Goal: Task Accomplishment & Management: Use online tool/utility

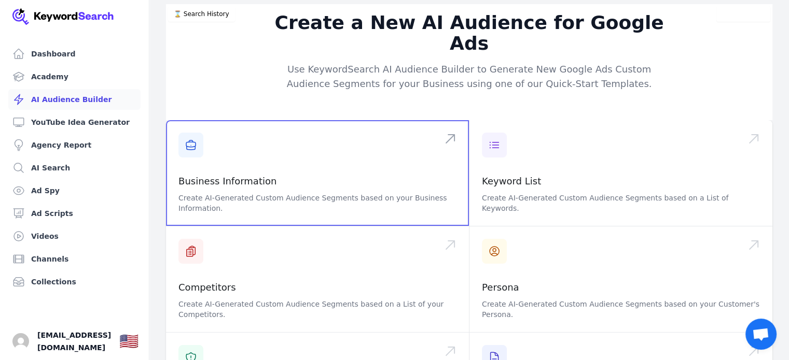
click at [321, 172] on span at bounding box center [317, 173] width 303 height 106
click at [275, 145] on span at bounding box center [317, 173] width 303 height 106
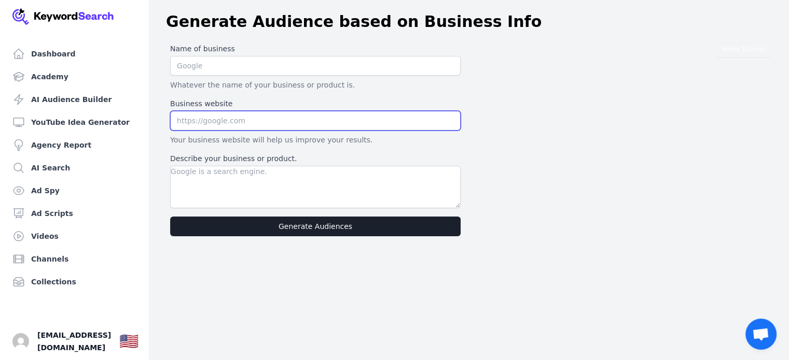
click at [232, 114] on input "text" at bounding box center [315, 121] width 290 height 20
paste input "https://newport.thelearningtreedaynursery.co.uk/"
type input "https://newport.thelearningtreedaynursery.co.uk/"
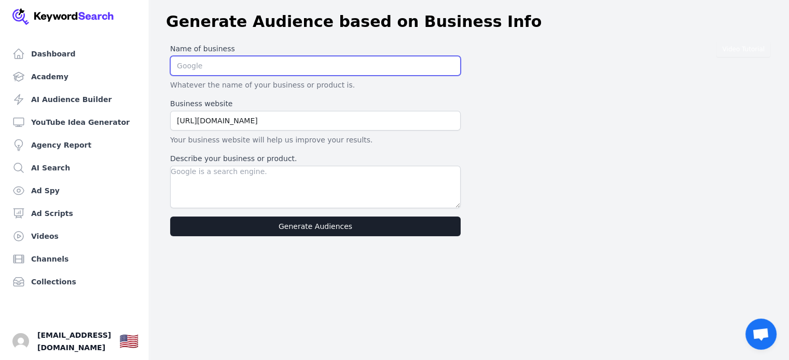
click at [226, 70] on input "text" at bounding box center [315, 66] width 290 height 20
type input "The Learning Tree"
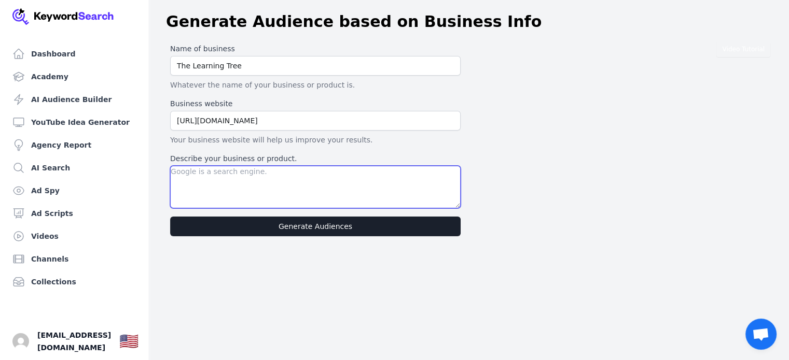
click at [228, 188] on textarea "Describe your business or product." at bounding box center [315, 187] width 290 height 43
click at [201, 171] on textarea "Describe your business or product." at bounding box center [315, 187] width 290 height 43
paste textarea "At The Learning Tree, our nursery fosters intellectual and emotional developmen…"
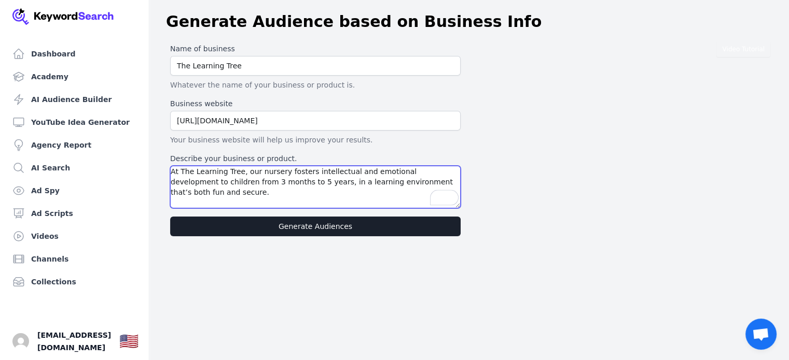
type textarea "At The Learning Tree, our nursery fosters intellectual and emotional developmen…"
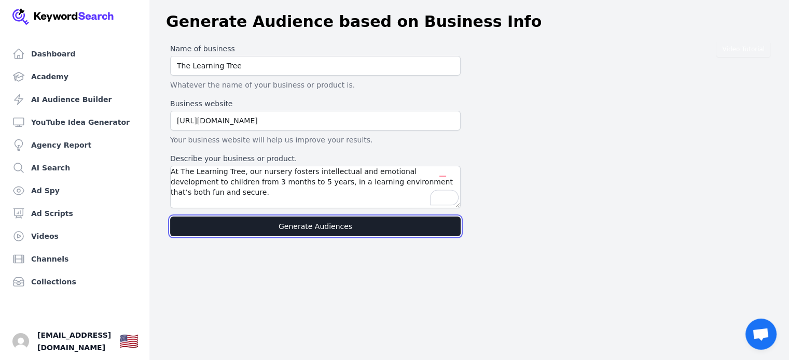
click at [304, 224] on button "Generate Audiences" at bounding box center [315, 227] width 290 height 20
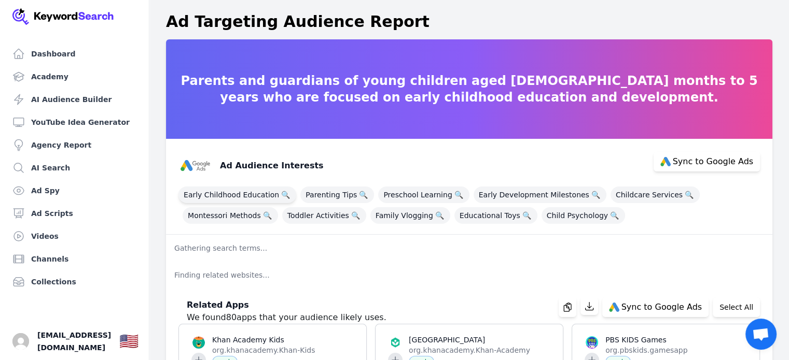
click at [255, 195] on span "Early Childhood Education 🔍" at bounding box center [237, 195] width 118 height 17
click at [327, 190] on span "Parenting Tips 🔍" at bounding box center [337, 195] width 74 height 17
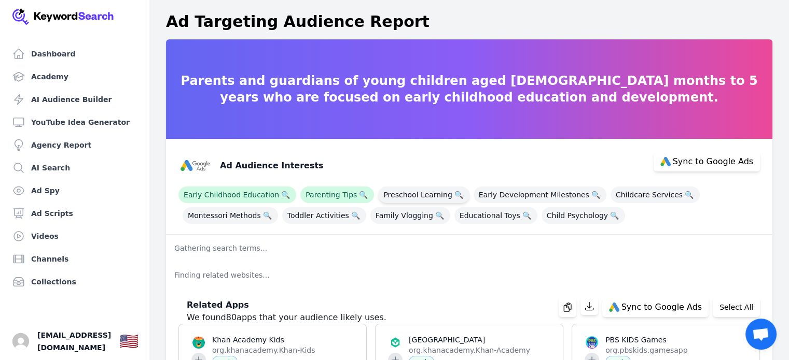
click at [425, 190] on span "Preschool Learning 🔍" at bounding box center [423, 195] width 91 height 17
click at [514, 192] on span "Early Development Milestones 🔍" at bounding box center [539, 195] width 133 height 17
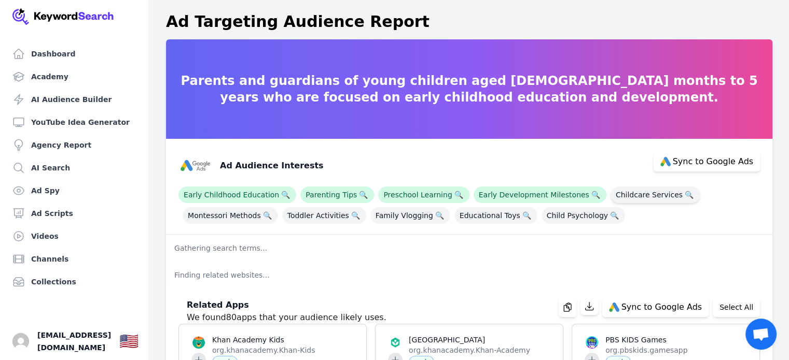
click at [630, 192] on span "Childcare Services 🔍" at bounding box center [654, 195] width 89 height 17
click at [302, 216] on span "Toddler Activities 🔍" at bounding box center [324, 215] width 84 height 17
click at [243, 218] on span "Montessori Methods 🔍" at bounding box center [230, 215] width 95 height 17
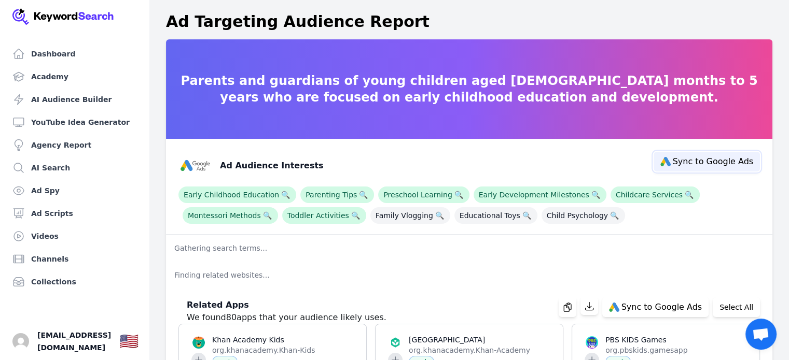
click at [700, 166] on span "Sync to Google Ads" at bounding box center [713, 162] width 80 height 8
select select "interestsOrPurchaseIntentions"
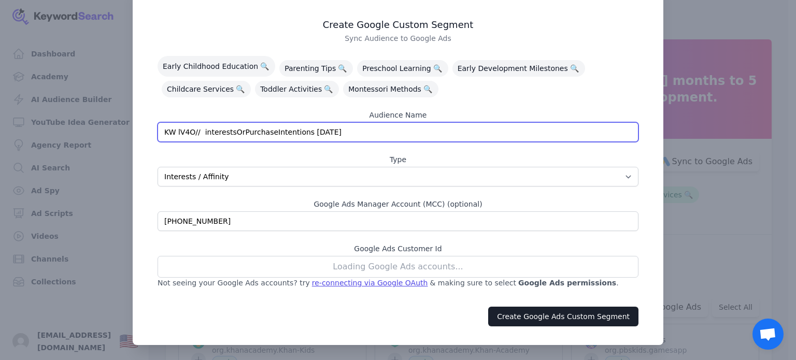
scroll to position [33, 0]
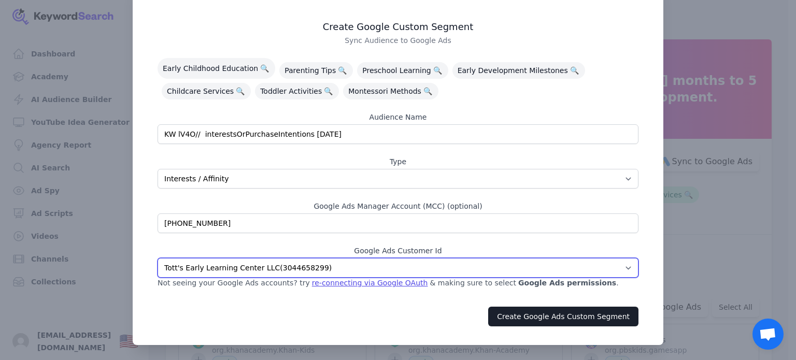
click at [299, 266] on select "Bear and Bunny Nursery ( 3337523574 ) Fairytales Nursery ( 7453798624 ) Purple …" at bounding box center [398, 268] width 481 height 20
select select "1053769899"
click at [158, 258] on select "Bear and Bunny Nursery ( 3337523574 ) Fairytales Nursery ( 7453798624 ) Purple …" at bounding box center [398, 268] width 481 height 20
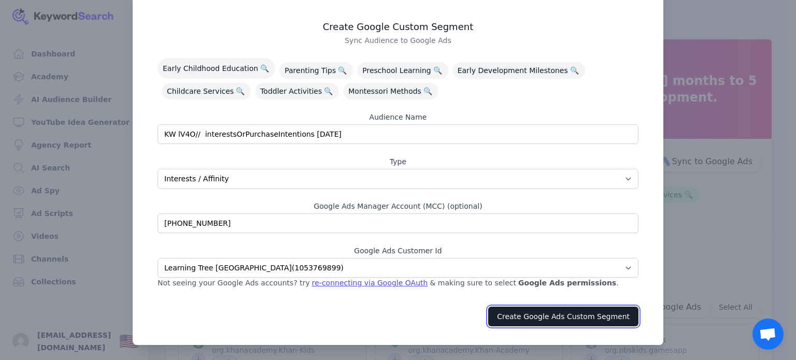
click at [564, 317] on button "Create Google Ads Custom Segment" at bounding box center [563, 317] width 150 height 20
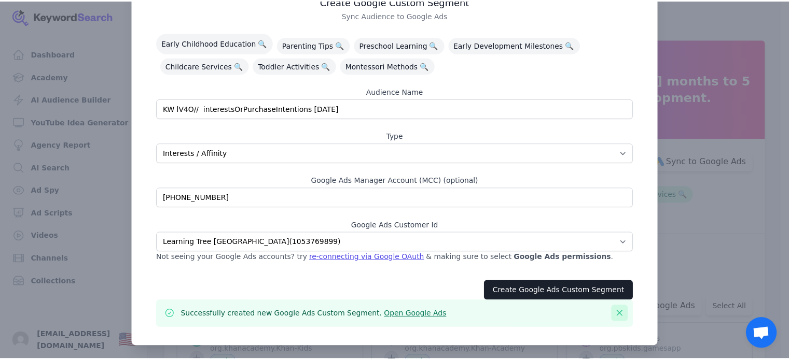
scroll to position [60, 0]
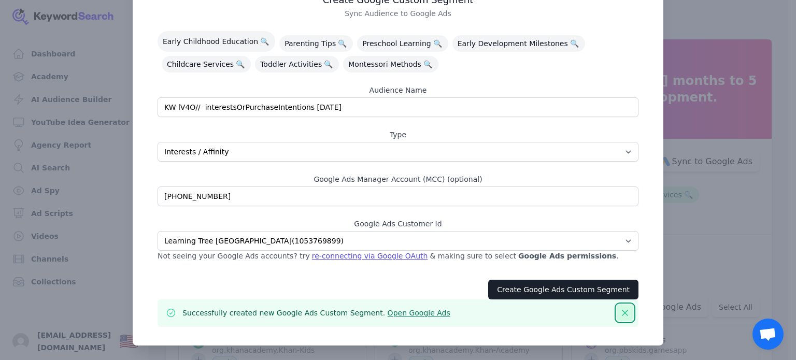
click at [623, 313] on icon "button" at bounding box center [625, 313] width 10 height 10
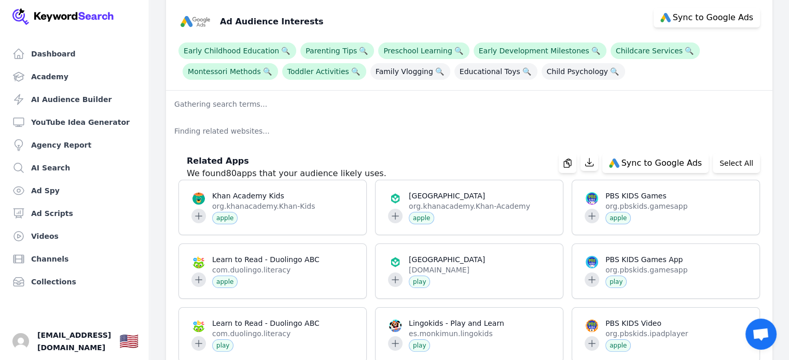
scroll to position [156, 0]
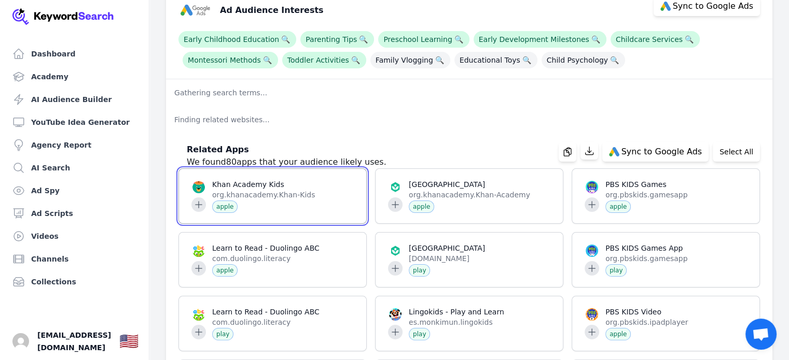
click at [191, 205] on span at bounding box center [272, 196] width 187 height 54
click at [340, 182] on span at bounding box center [272, 196] width 187 height 54
click at [199, 204] on span at bounding box center [272, 196] width 187 height 54
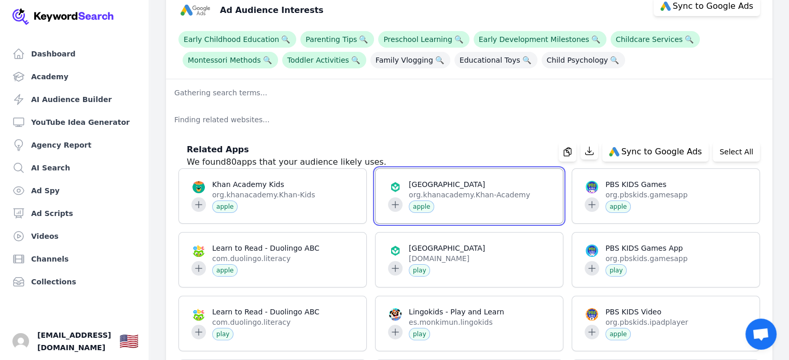
click at [545, 203] on span at bounding box center [468, 196] width 187 height 54
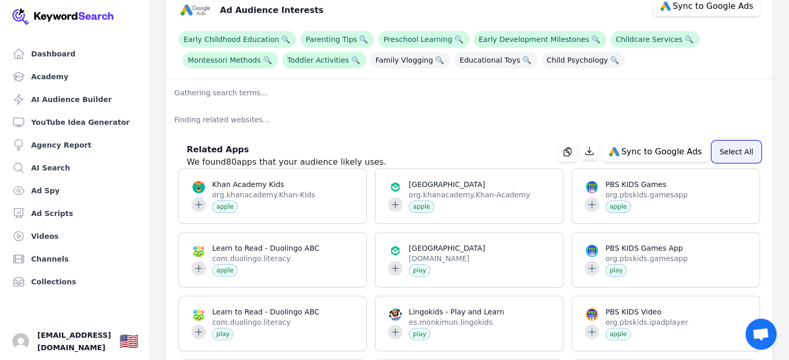
click at [724, 147] on button "Select All" at bounding box center [735, 152] width 47 height 20
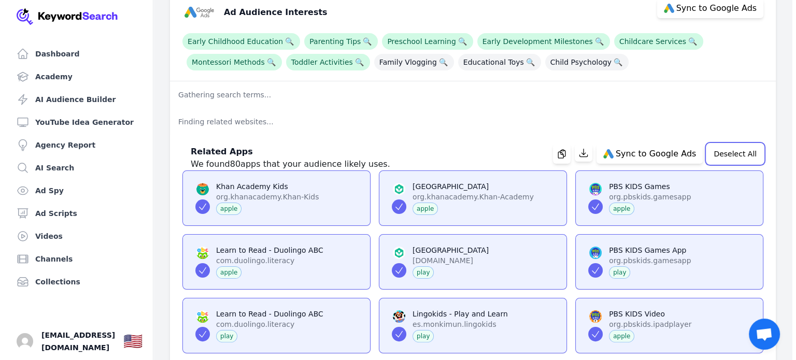
scroll to position [104, 0]
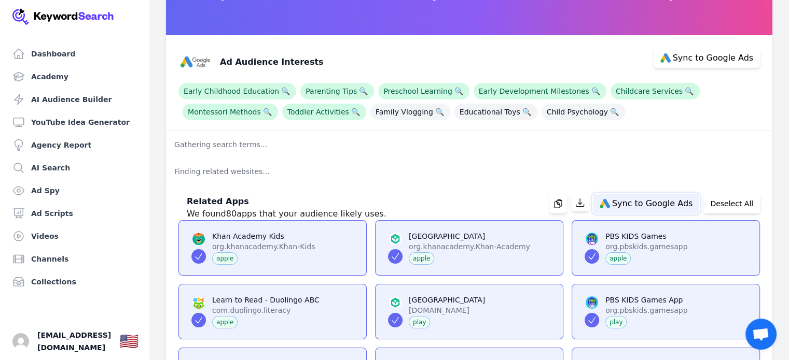
click at [638, 205] on span "Sync to Google Ads" at bounding box center [652, 204] width 80 height 8
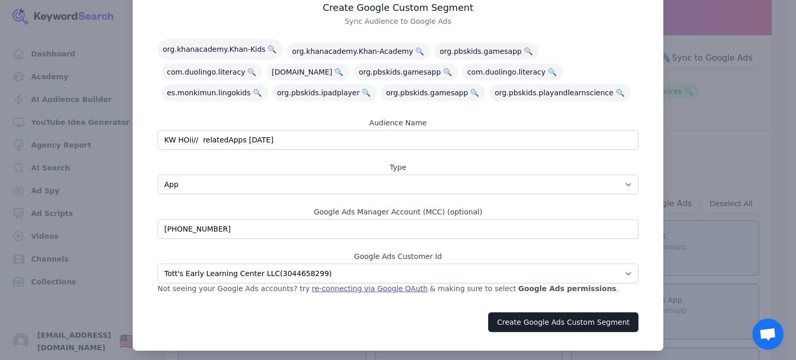
scroll to position [58, 0]
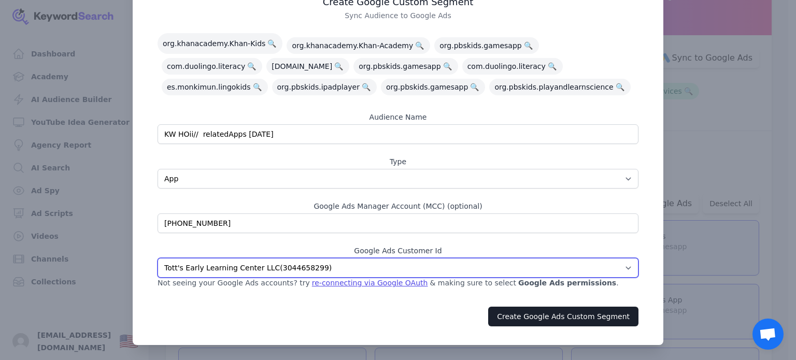
click at [314, 265] on select "Bear and Bunny Nursery ( 3337523574 ) Fairytales Nursery ( 7453798624 ) Purple …" at bounding box center [398, 268] width 481 height 20
select select "1053769899"
click at [158, 258] on select "Bear and Bunny Nursery ( 3337523574 ) Fairytales Nursery ( 7453798624 ) Purple …" at bounding box center [398, 268] width 481 height 20
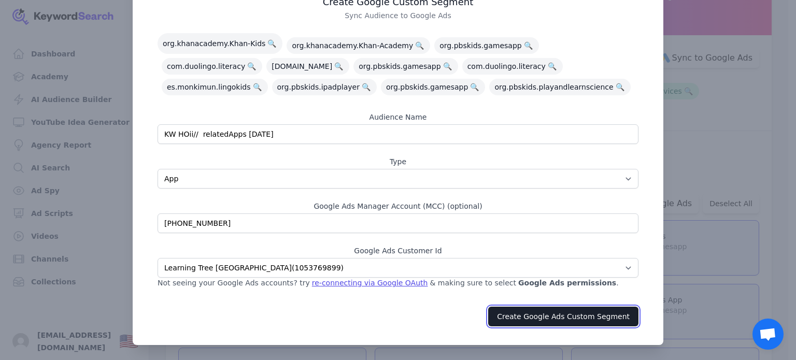
click at [541, 313] on button "Create Google Ads Custom Segment" at bounding box center [563, 317] width 150 height 20
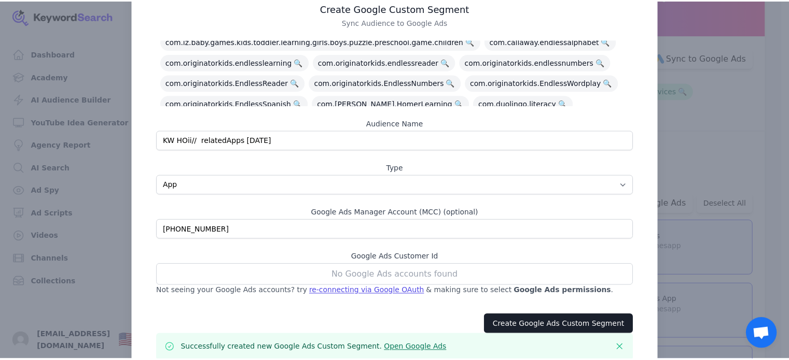
scroll to position [87, 0]
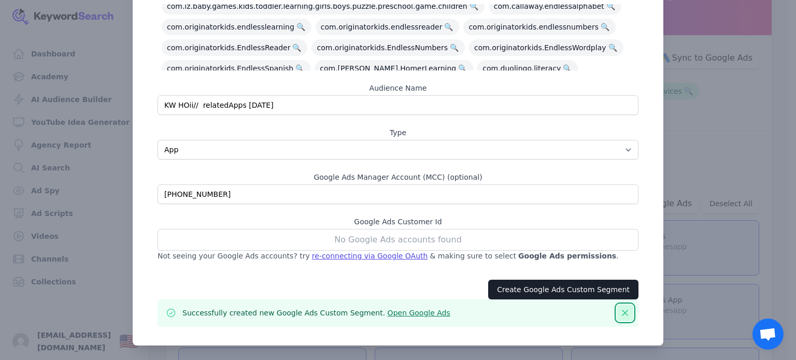
click at [622, 313] on icon "button" at bounding box center [625, 313] width 10 height 10
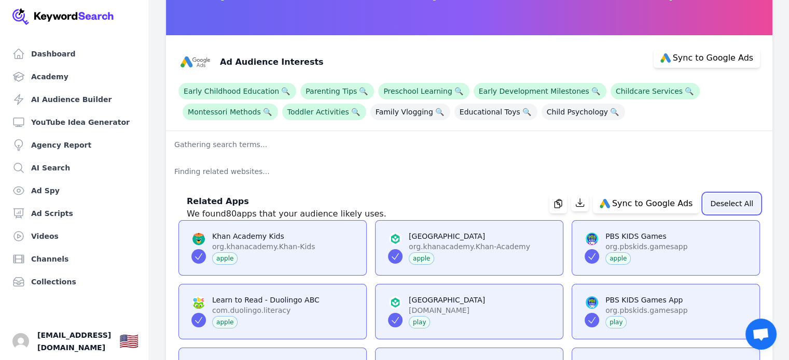
click at [728, 203] on button "Deselect All" at bounding box center [731, 204] width 57 height 20
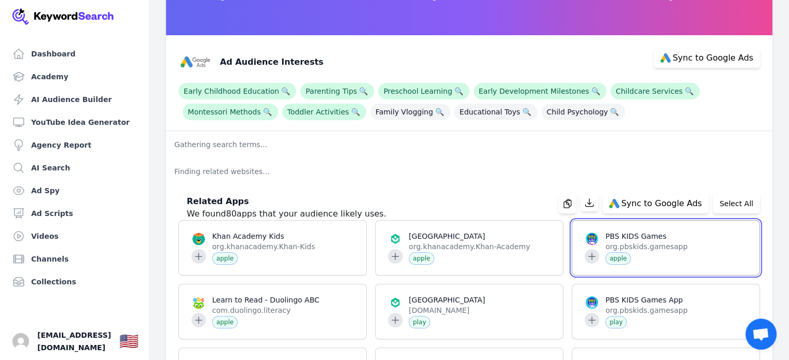
click at [590, 256] on span at bounding box center [665, 248] width 187 height 54
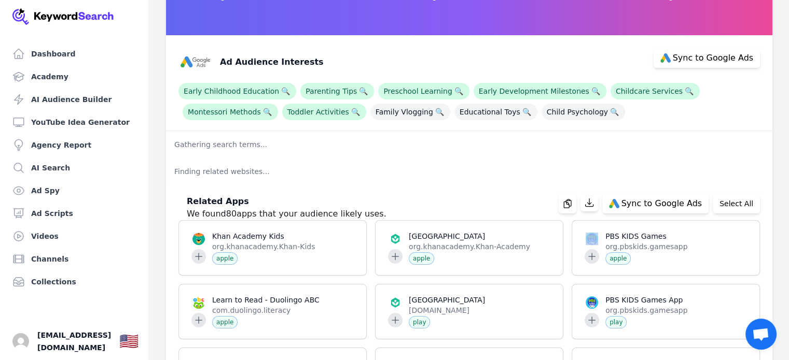
drag, startPoint x: 592, startPoint y: 258, endPoint x: 560, endPoint y: 279, distance: 38.4
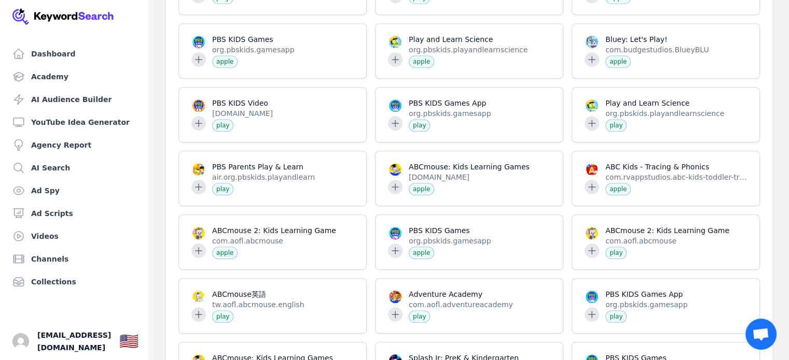
scroll to position [622, 0]
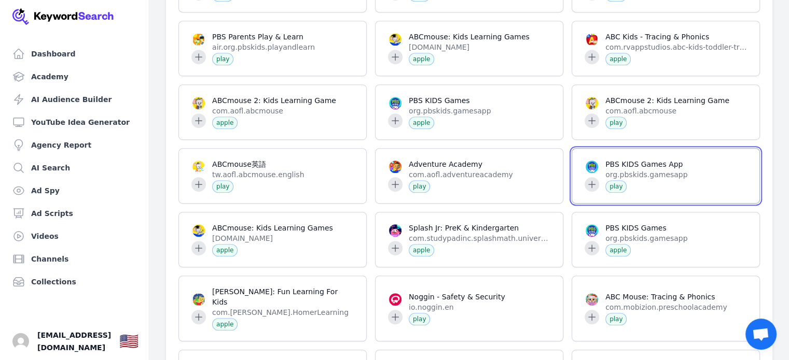
click at [591, 189] on span at bounding box center [665, 176] width 187 height 54
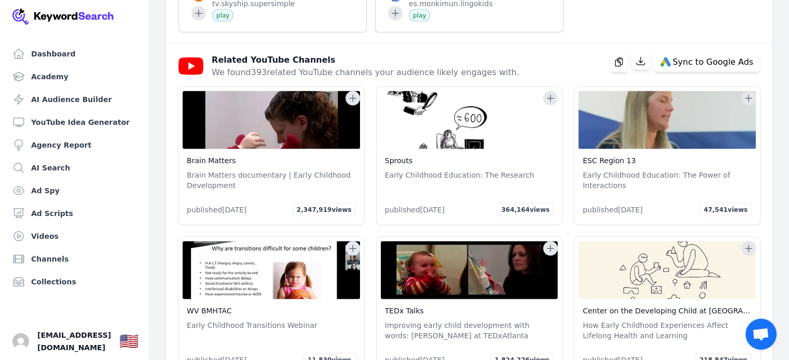
scroll to position [1970, 0]
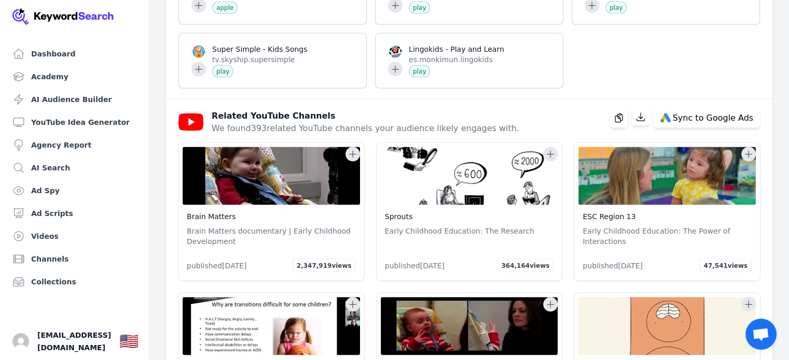
click at [351, 149] on icon at bounding box center [352, 154] width 10 height 10
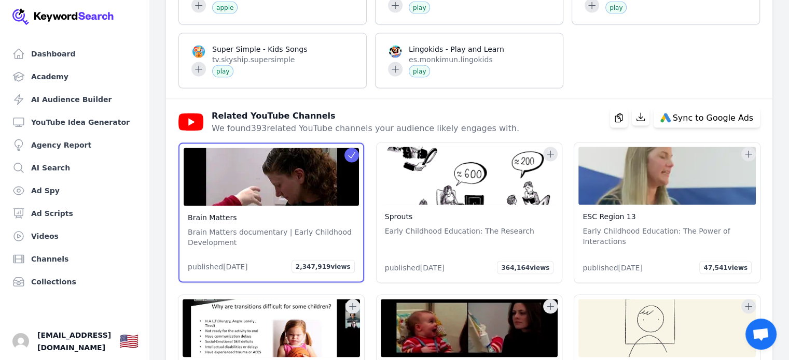
click at [549, 149] on icon at bounding box center [550, 154] width 10 height 10
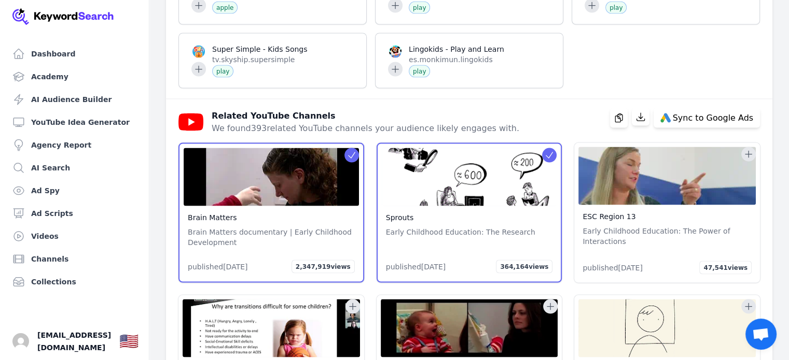
click at [750, 149] on icon at bounding box center [748, 154] width 10 height 10
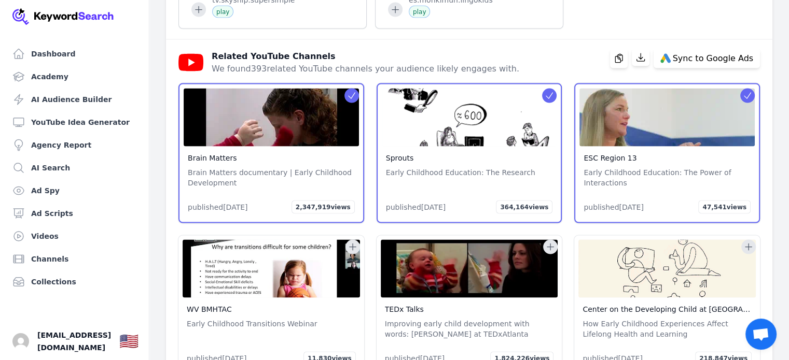
scroll to position [2074, 0]
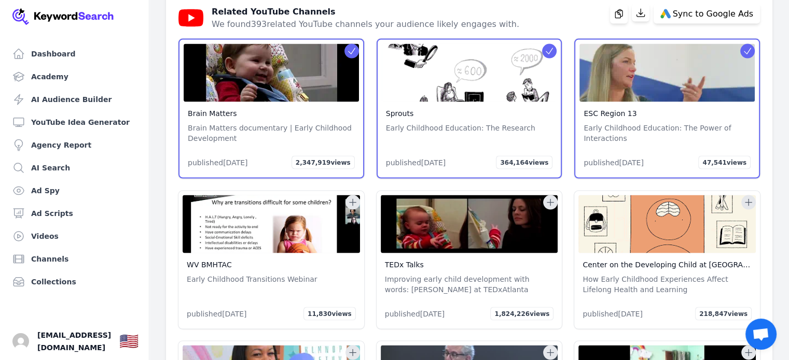
click at [550, 198] on icon at bounding box center [550, 203] width 10 height 10
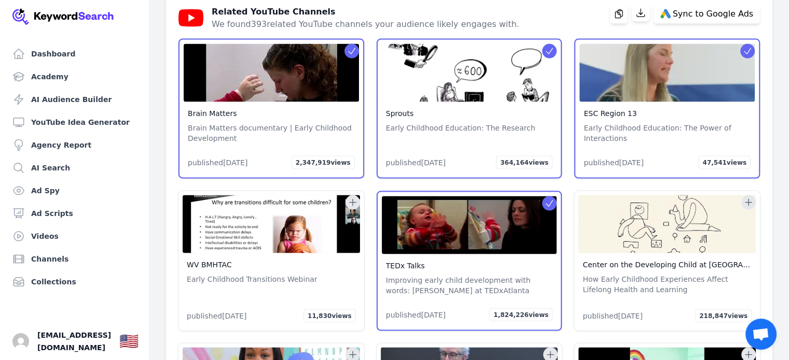
click at [747, 198] on icon at bounding box center [748, 203] width 10 height 10
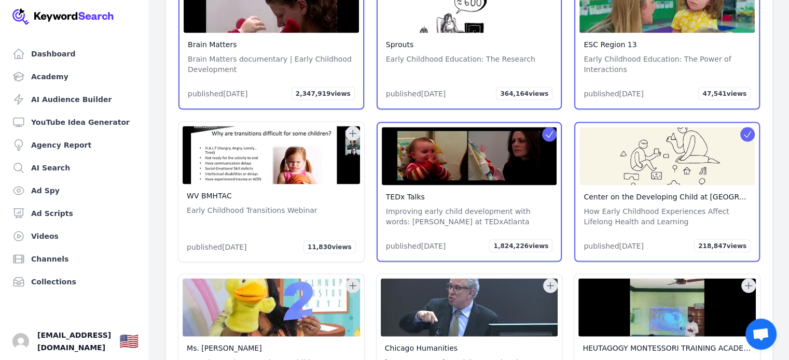
scroll to position [2282, 0]
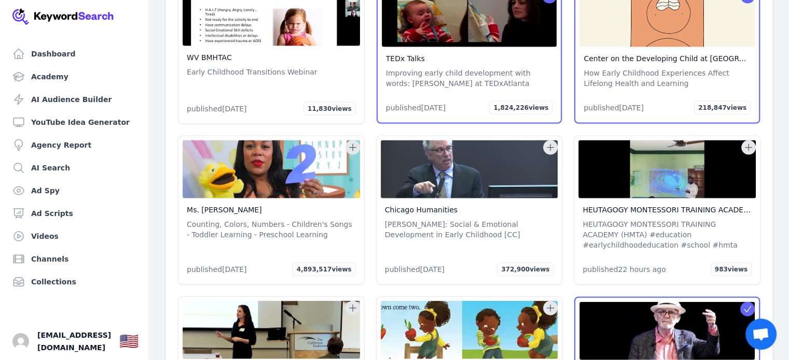
click at [353, 143] on icon at bounding box center [352, 148] width 10 height 10
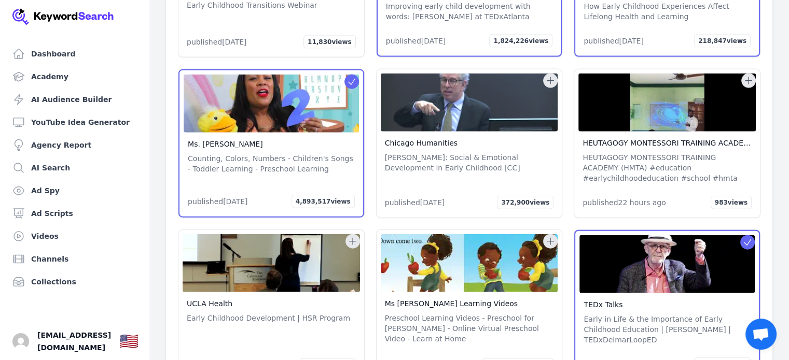
scroll to position [2437, 0]
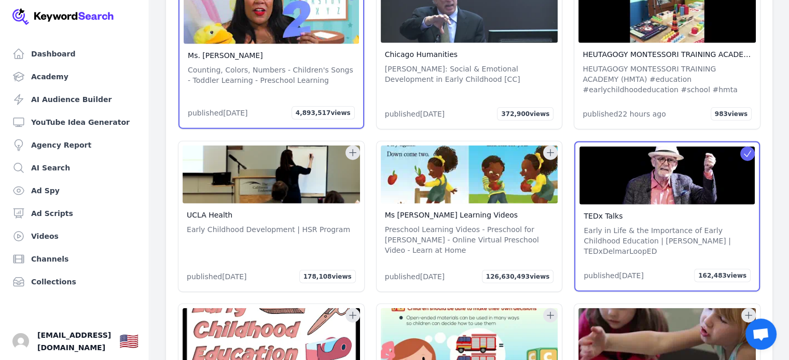
click at [548, 148] on icon at bounding box center [550, 153] width 10 height 10
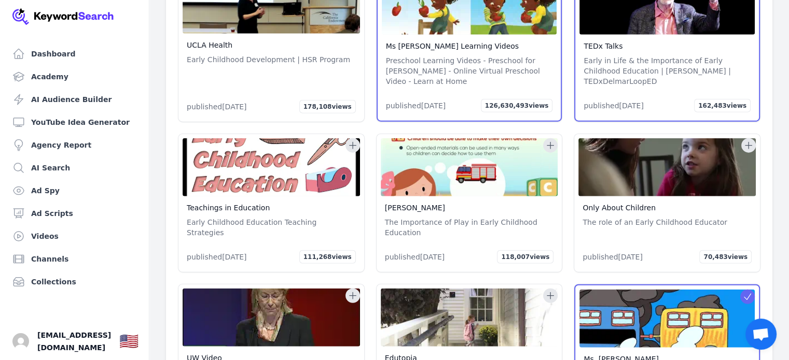
scroll to position [2645, 0]
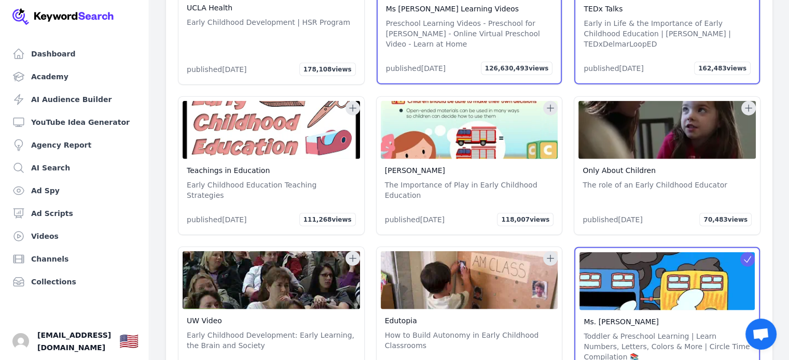
click at [549, 103] on icon at bounding box center [550, 108] width 10 height 10
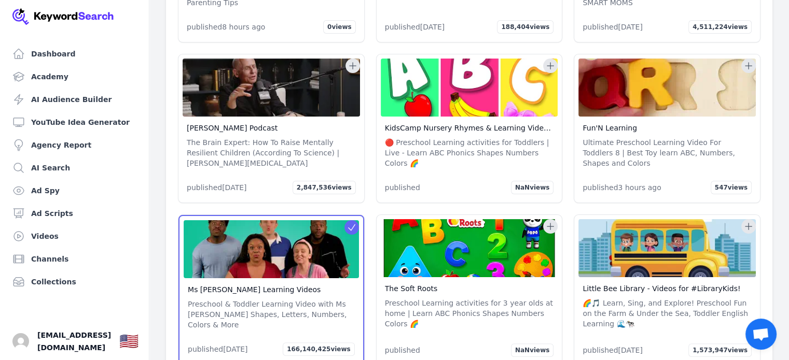
scroll to position [3993, 0]
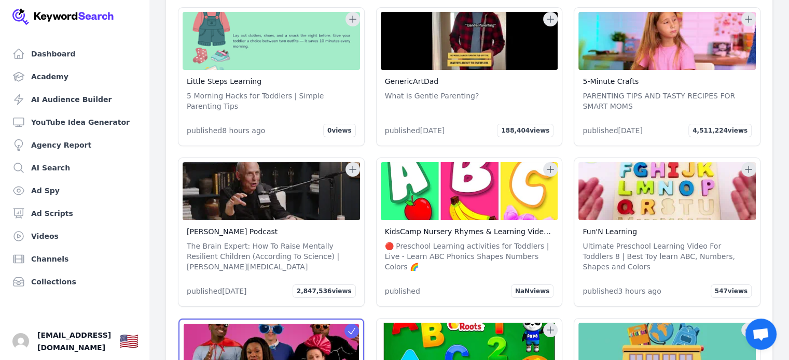
click at [550, 166] on icon at bounding box center [550, 169] width 7 height 7
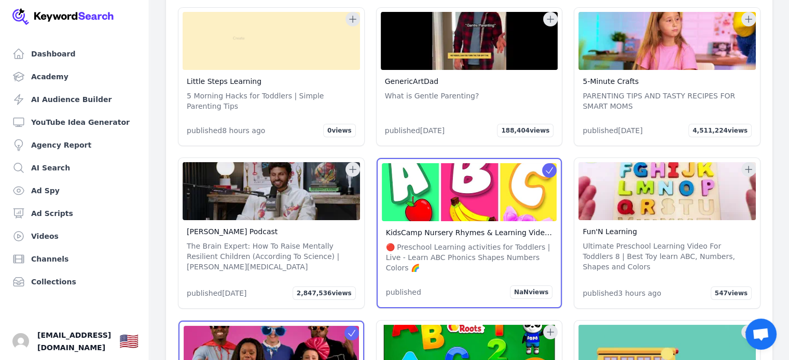
click at [747, 164] on icon at bounding box center [748, 169] width 10 height 10
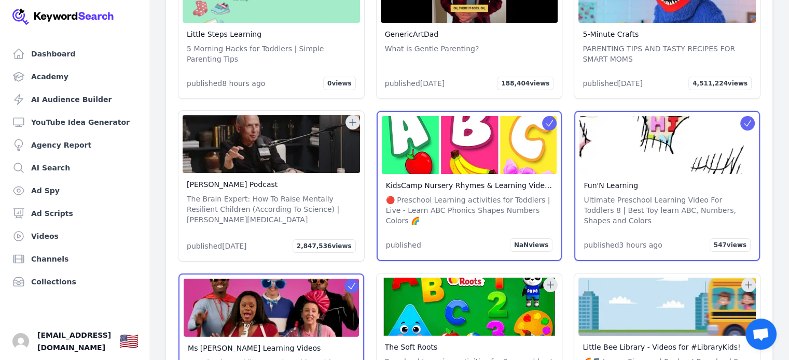
scroll to position [4096, 0]
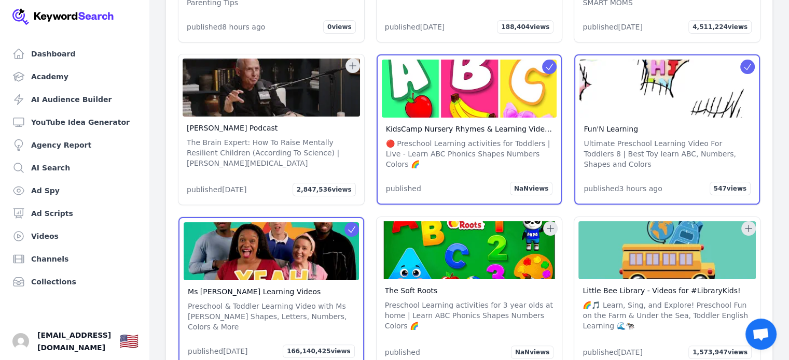
click at [747, 223] on icon at bounding box center [748, 228] width 10 height 10
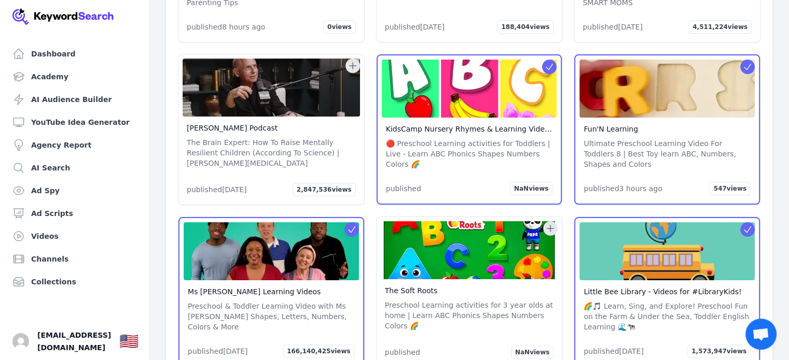
click at [549, 223] on icon at bounding box center [550, 228] width 10 height 10
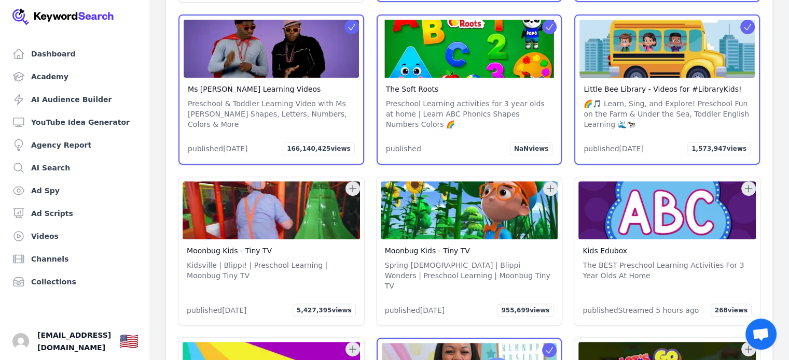
scroll to position [4304, 0]
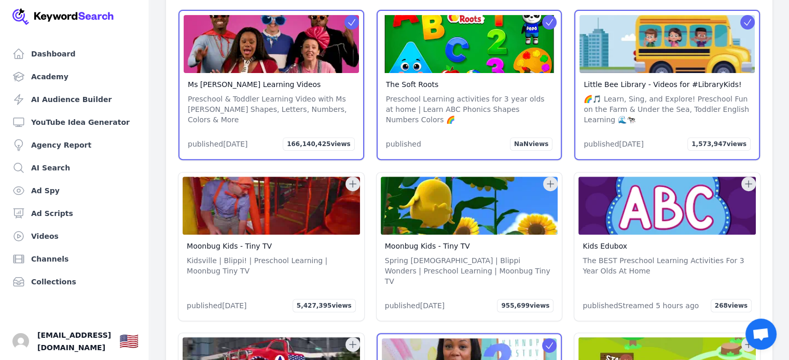
click at [551, 179] on icon at bounding box center [550, 184] width 10 height 10
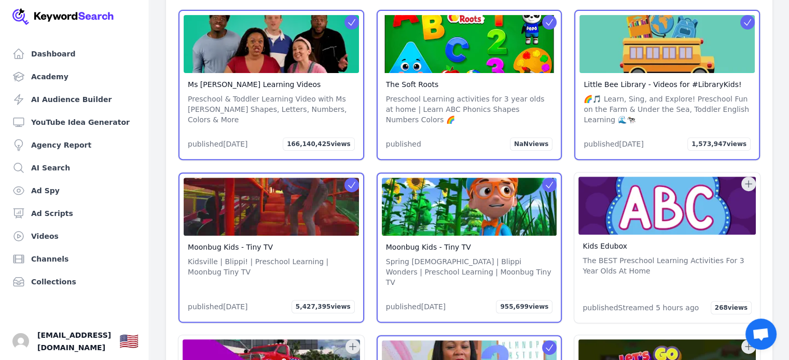
click at [747, 179] on icon at bounding box center [748, 184] width 10 height 10
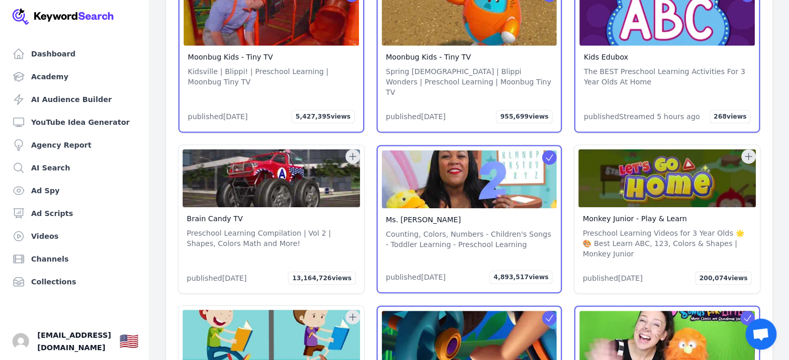
scroll to position [4511, 0]
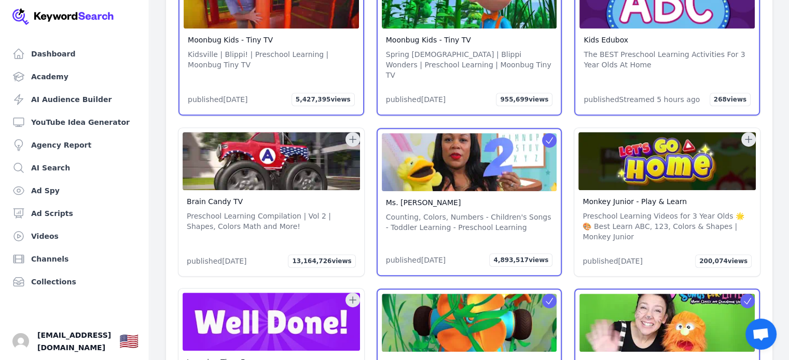
click at [748, 136] on icon at bounding box center [748, 139] width 7 height 7
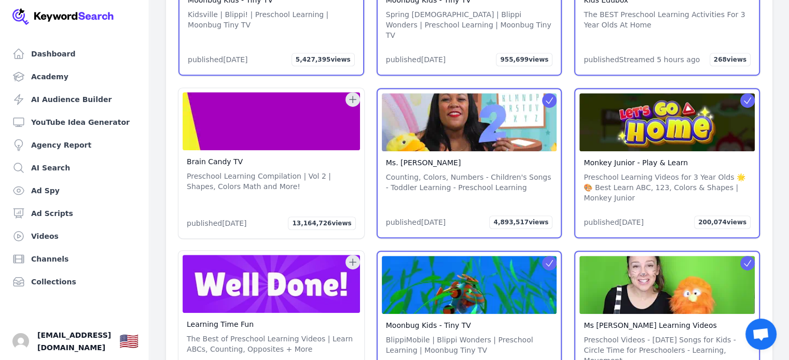
scroll to position [4615, 0]
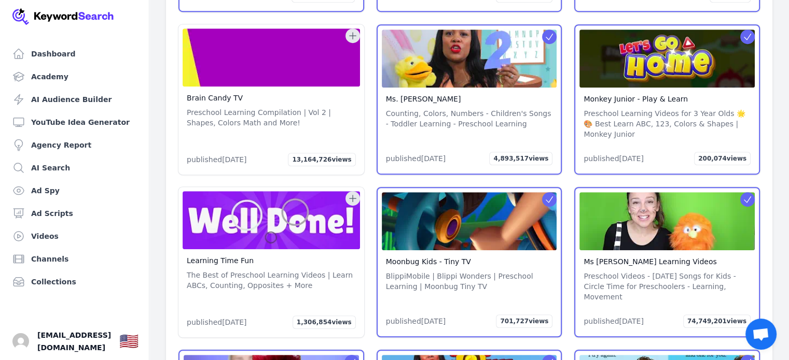
click at [352, 195] on icon at bounding box center [352, 198] width 7 height 7
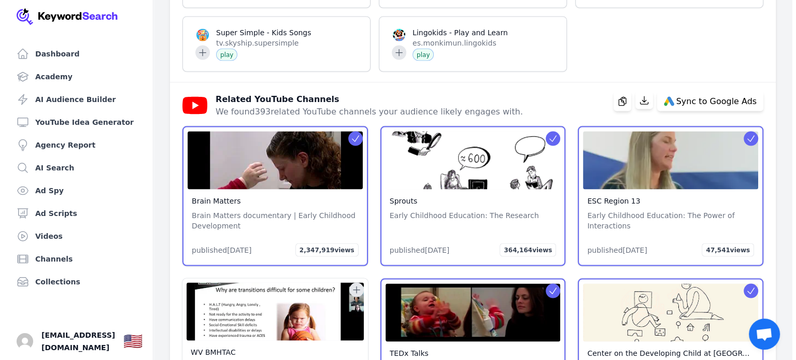
scroll to position [1900, 0]
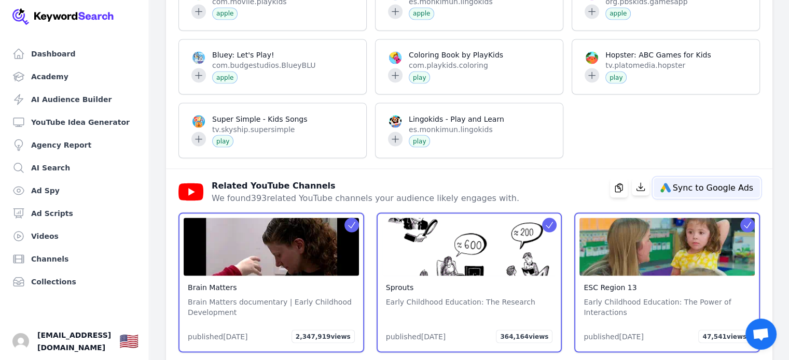
click at [701, 184] on span "Sync to Google Ads" at bounding box center [713, 188] width 80 height 8
select select
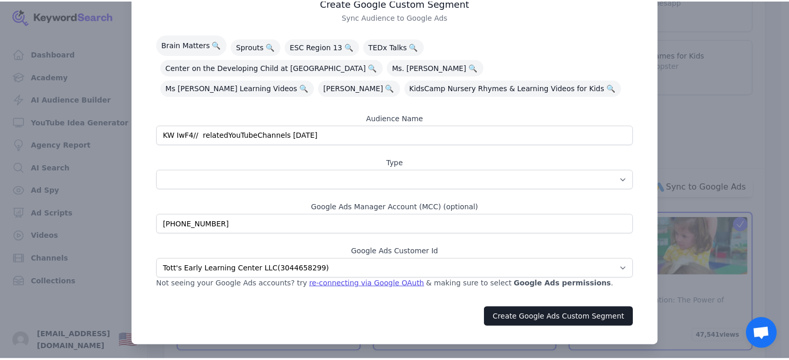
scroll to position [58, 0]
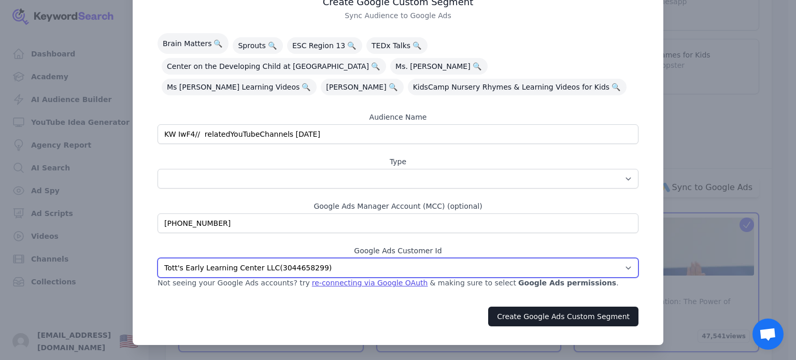
click at [347, 267] on select "Bear and Bunny Nursery ( 3337523574 ) Fairytales Nursery ( 7453798624 ) Purple …" at bounding box center [398, 268] width 481 height 20
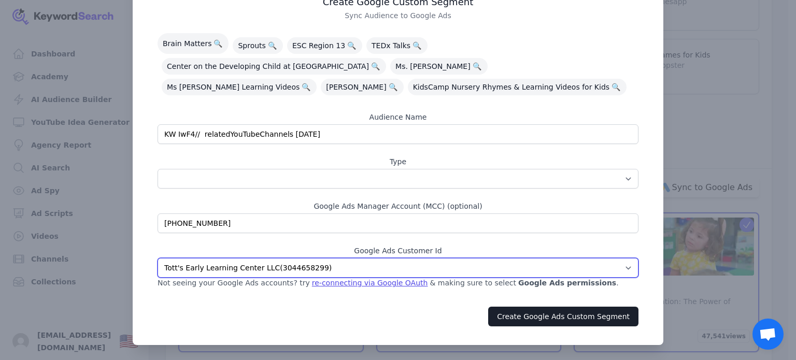
select select "1053769899"
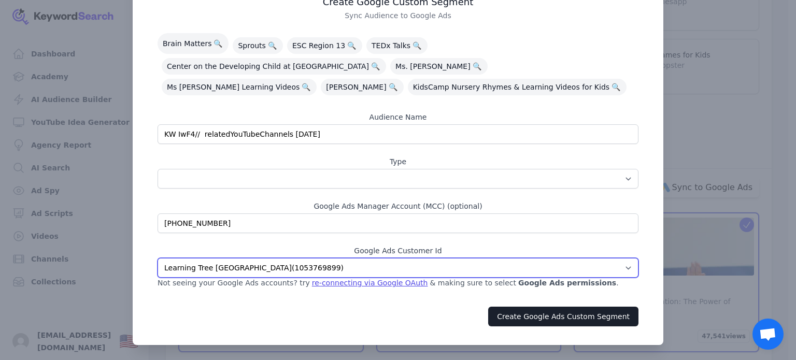
click at [158, 258] on select "Bear and Bunny Nursery ( 3337523574 ) Fairytales Nursery ( 7453798624 ) Purple …" at bounding box center [398, 268] width 481 height 20
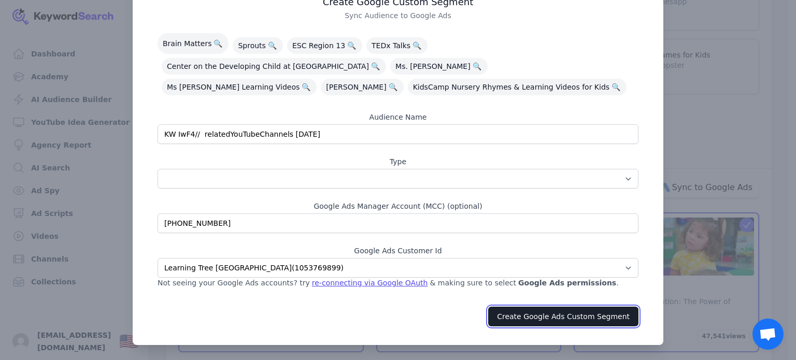
click at [569, 315] on button "Create Google Ads Custom Segment" at bounding box center [563, 317] width 150 height 20
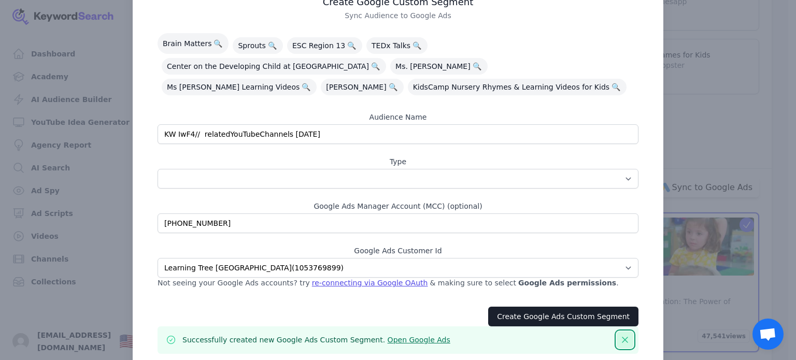
click at [621, 339] on icon "button" at bounding box center [625, 340] width 10 height 10
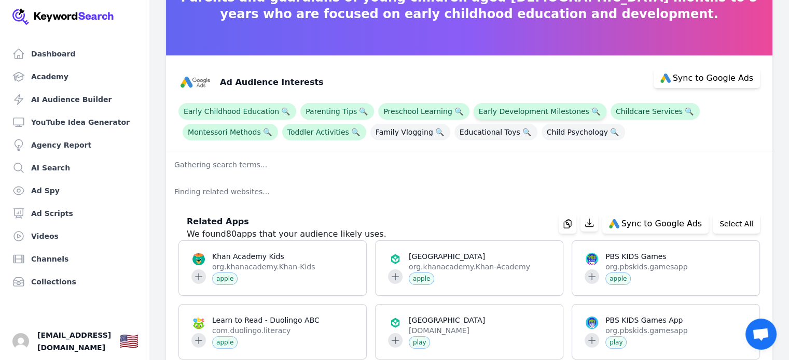
scroll to position [0, 0]
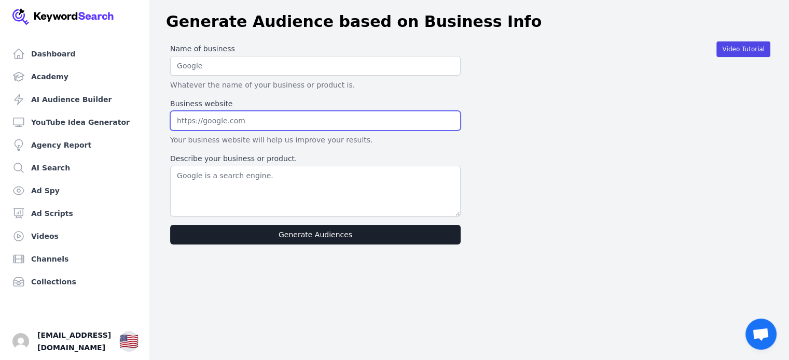
click at [241, 119] on input "text" at bounding box center [315, 121] width 290 height 20
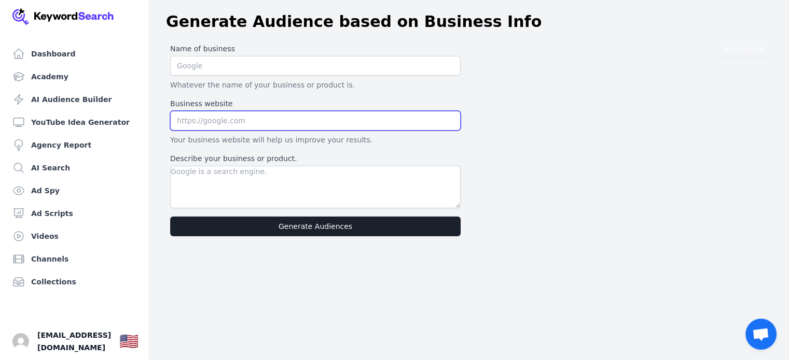
paste input "[URL][DOMAIN_NAME]"
type input "[URL][DOMAIN_NAME]"
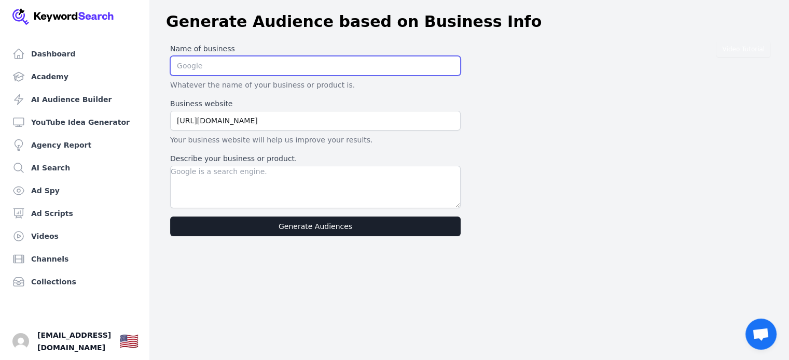
click at [235, 60] on input "text" at bounding box center [315, 66] width 290 height 20
type input "Bear and Bunny Nursery"
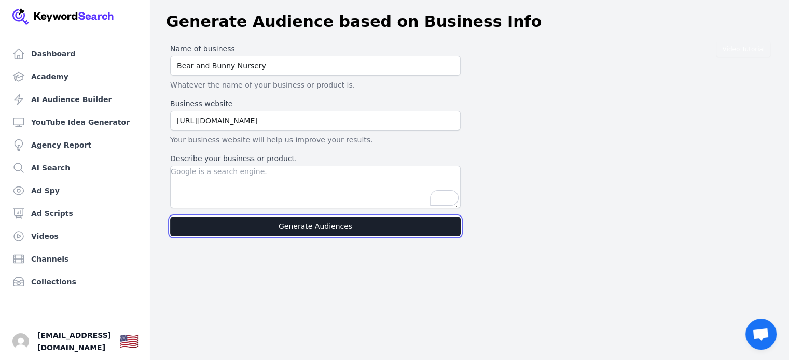
click at [319, 230] on button "Generate Audiences" at bounding box center [315, 227] width 290 height 20
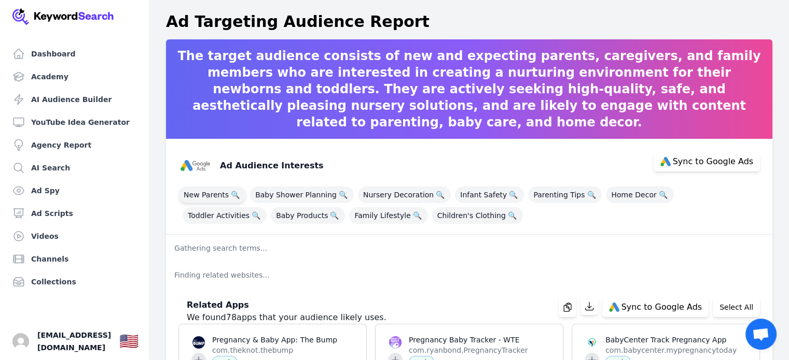
click at [206, 195] on span "New Parents 🔍" at bounding box center [211, 195] width 67 height 17
click at [271, 214] on span "Baby Products 🔍" at bounding box center [308, 215] width 74 height 17
click at [349, 217] on span "Family Lifestyle 🔍" at bounding box center [388, 215] width 78 height 17
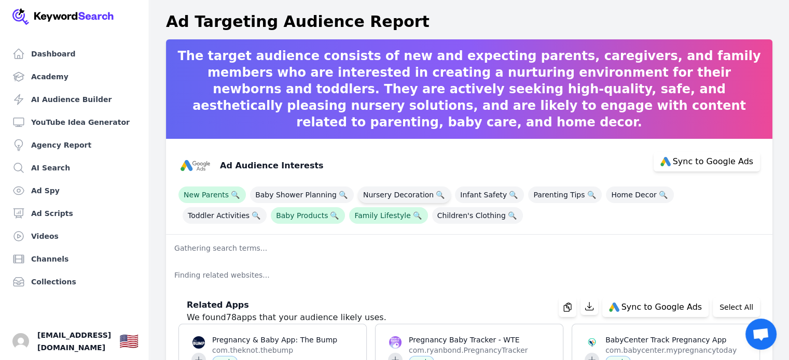
click at [384, 194] on span "Nursery Decoration 🔍" at bounding box center [404, 195] width 93 height 17
click at [468, 197] on span "Infant Safety 🔍" at bounding box center [489, 195] width 69 height 17
click at [540, 190] on span "Parenting Tips 🔍" at bounding box center [565, 195] width 74 height 17
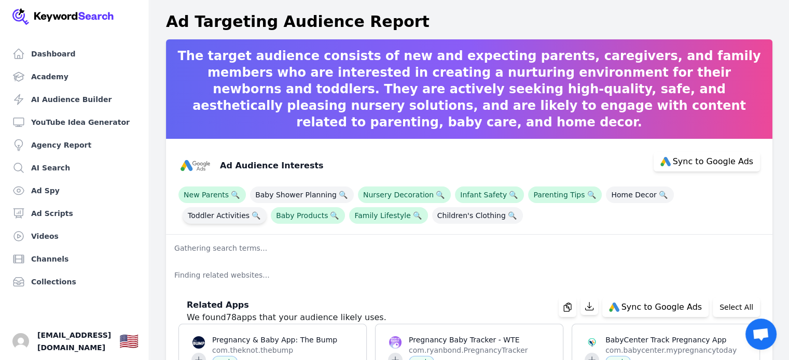
click at [267, 207] on span "Toddler Activities 🔍" at bounding box center [225, 215] width 84 height 17
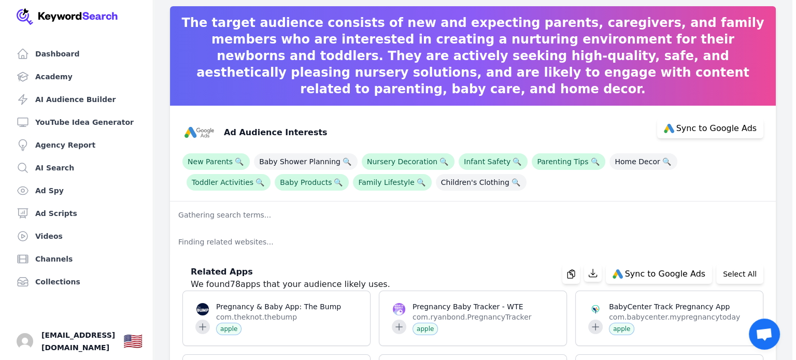
scroll to position [52, 0]
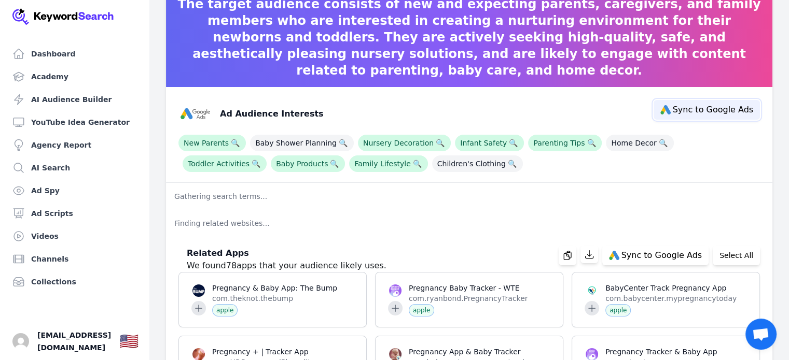
click at [692, 111] on span "Sync to Google Ads" at bounding box center [713, 110] width 80 height 8
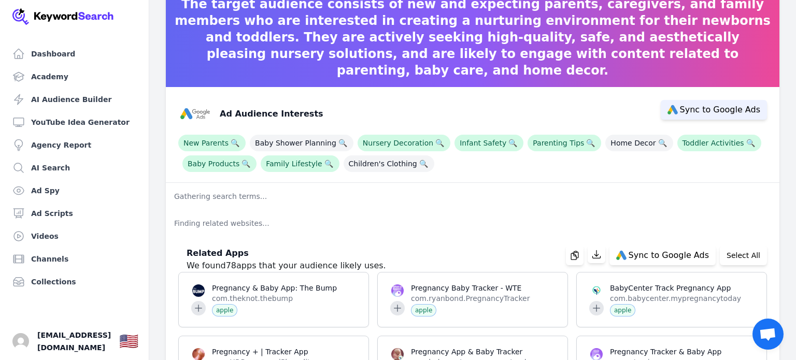
select select "interestsOrPurchaseIntentions"
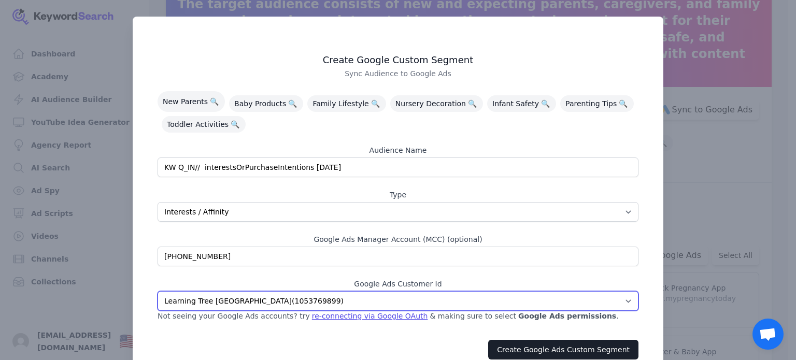
click at [321, 302] on select "Bear and Bunny Nursery ( 3337523574 ) Fairytales Nursery ( 7453798624 ) Purple …" at bounding box center [398, 301] width 481 height 20
select select "3337523574"
click at [158, 291] on select "Bear and Bunny Nursery ( 3337523574 ) Fairytales Nursery ( 7453798624 ) Purple …" at bounding box center [398, 301] width 481 height 20
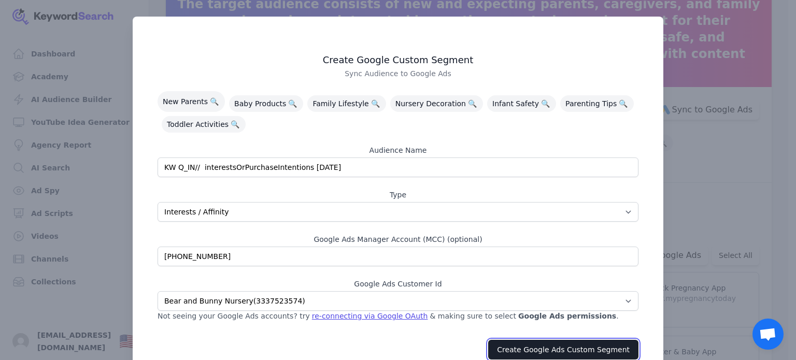
click at [581, 350] on button "Create Google Ads Custom Segment" at bounding box center [563, 350] width 150 height 20
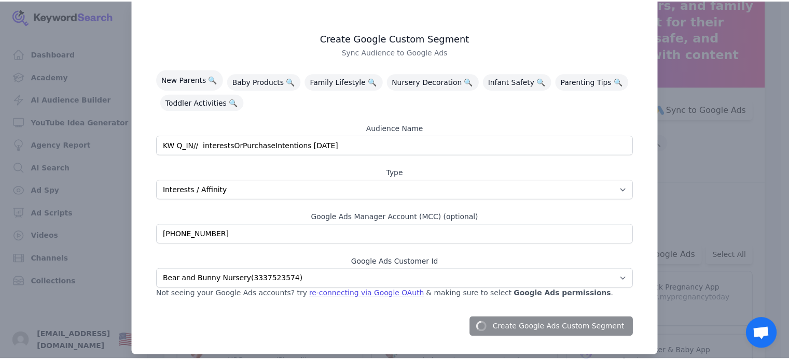
scroll to position [33, 0]
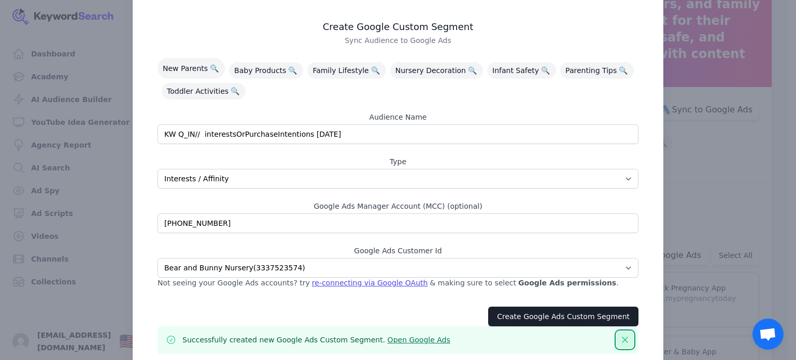
click at [623, 338] on icon "button" at bounding box center [625, 340] width 5 height 5
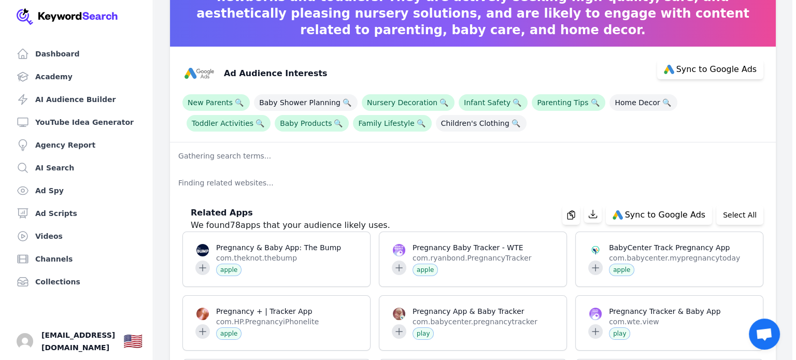
scroll to position [156, 0]
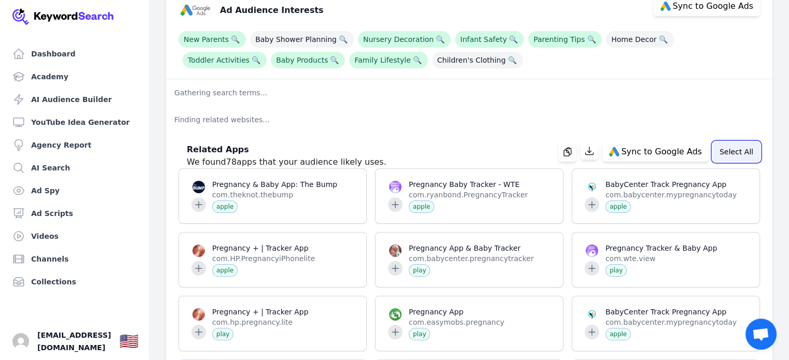
click at [729, 151] on button "Select All" at bounding box center [735, 152] width 47 height 20
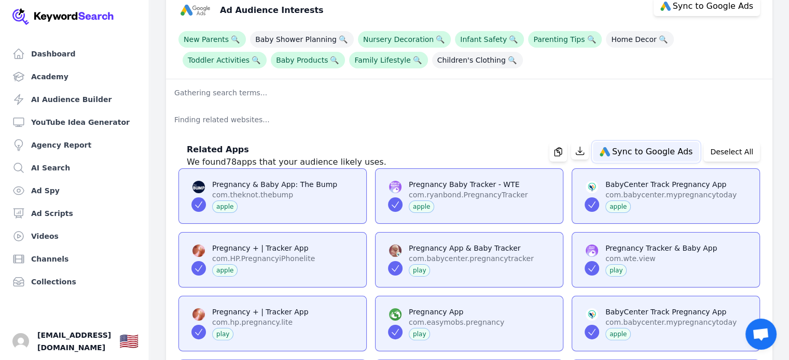
click at [654, 153] on span "Sync to Google Ads" at bounding box center [652, 152] width 80 height 8
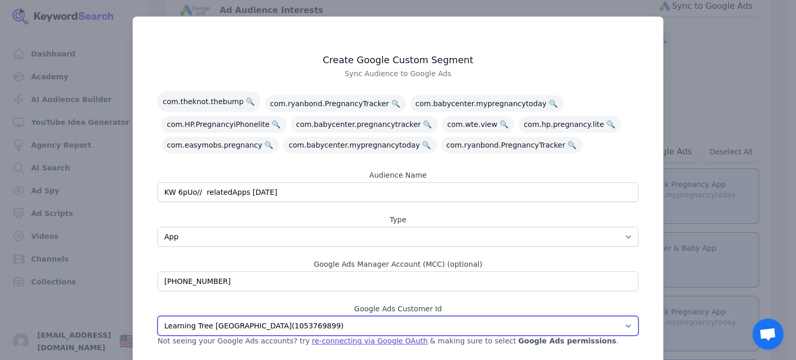
click at [311, 324] on select "Bear and Bunny Nursery ( 3337523574 ) Fairytales Nursery ( 7453798624 ) Purple …" at bounding box center [398, 326] width 481 height 20
select select "3337523574"
click at [158, 316] on select "Bear and Bunny Nursery ( 3337523574 ) Fairytales Nursery ( 7453798624 ) Purple …" at bounding box center [398, 326] width 481 height 20
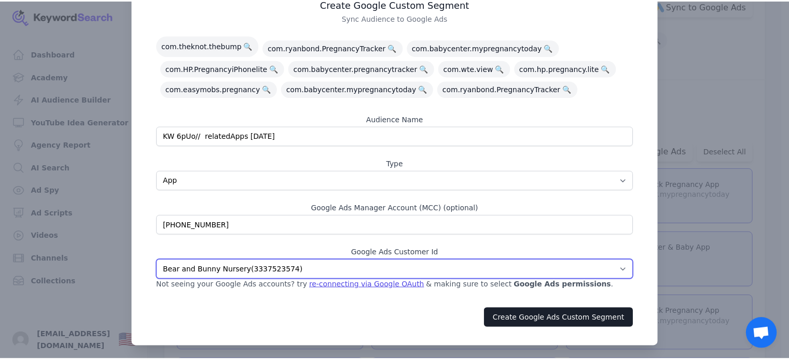
scroll to position [58, 0]
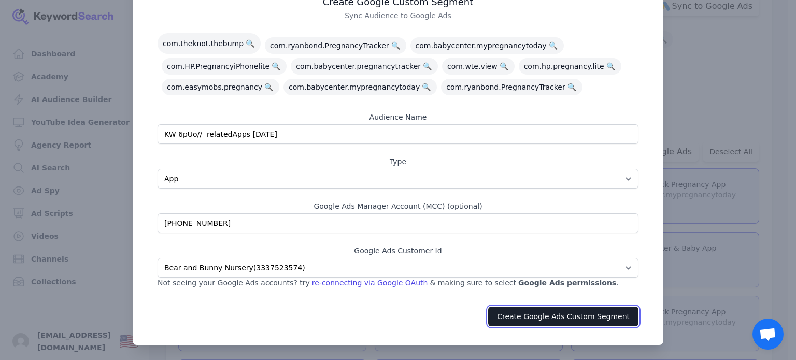
click at [551, 317] on button "Create Google Ads Custom Segment" at bounding box center [563, 317] width 150 height 20
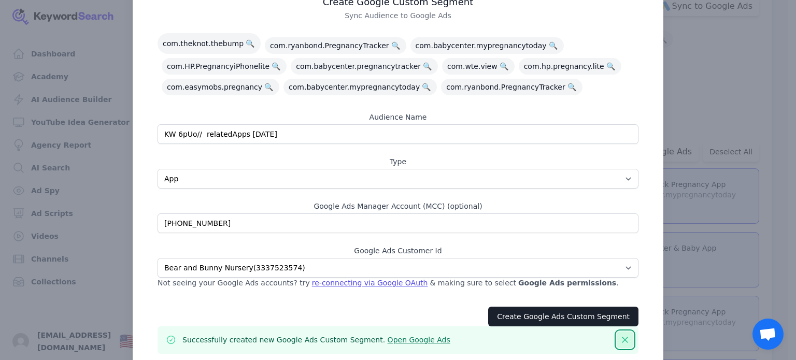
click at [620, 338] on icon "button" at bounding box center [625, 340] width 10 height 10
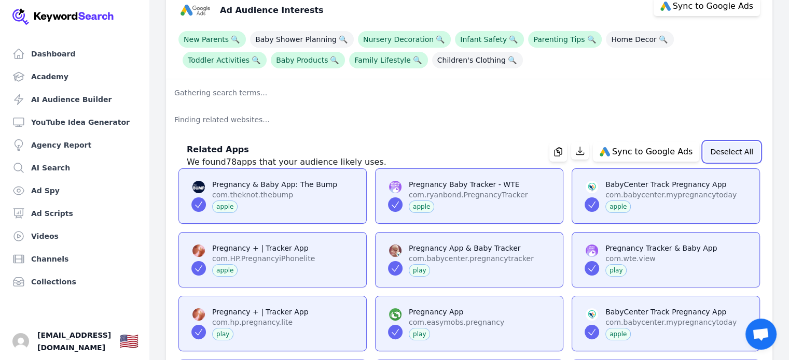
click at [730, 152] on button "Deselect All" at bounding box center [731, 152] width 57 height 20
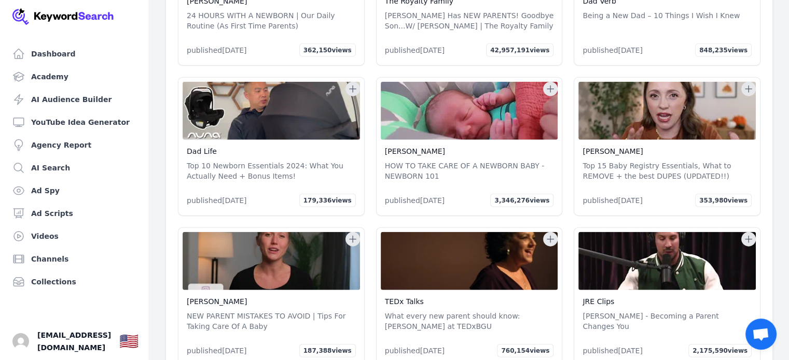
scroll to position [2282, 0]
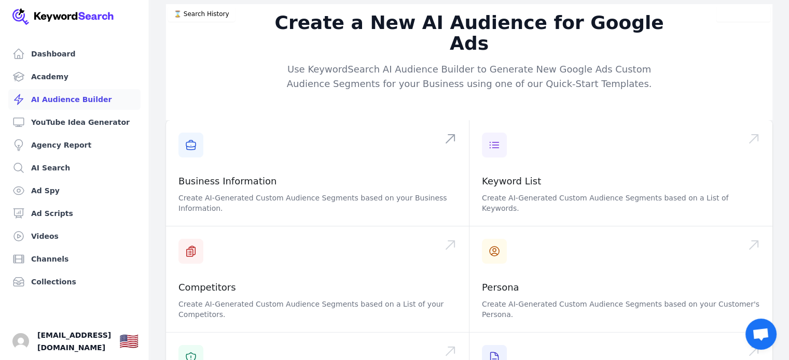
click at [288, 145] on span at bounding box center [317, 173] width 303 height 106
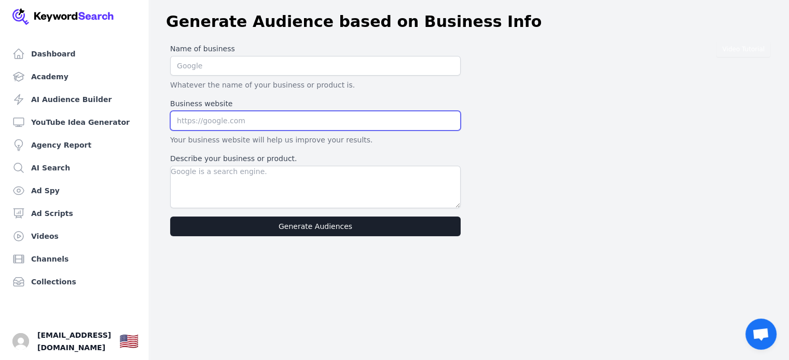
click at [233, 120] on input "text" at bounding box center [315, 121] width 290 height 20
paste input "[URL][DOMAIN_NAME]"
type input "[URL][DOMAIN_NAME]"
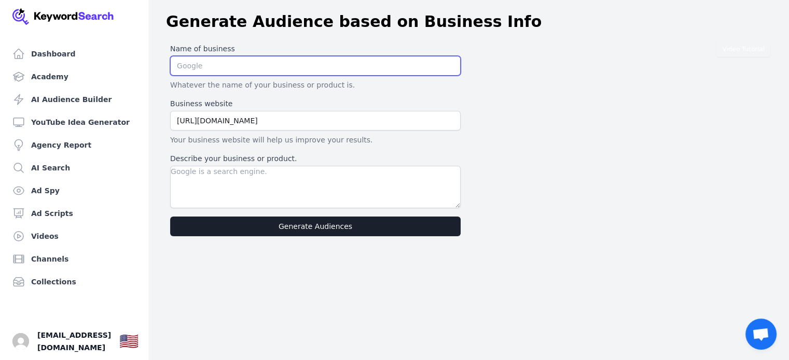
click at [233, 73] on input "text" at bounding box center [315, 66] width 290 height 20
type input "First Path Montessori"
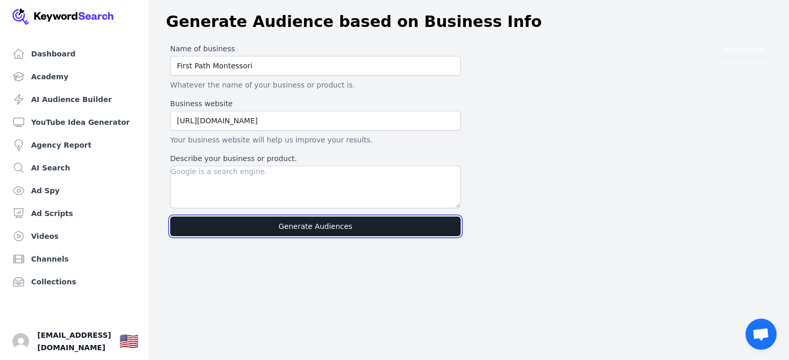
click at [307, 224] on button "Generate Audiences" at bounding box center [315, 227] width 290 height 20
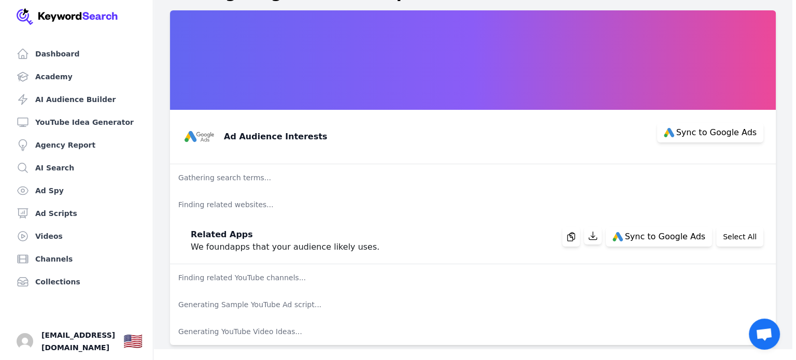
scroll to position [30, 0]
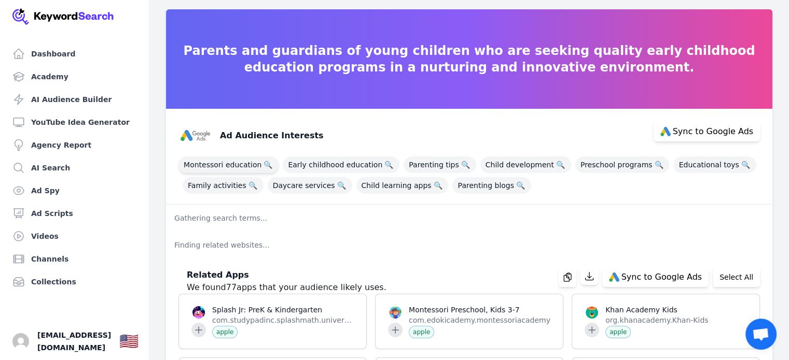
click at [224, 163] on span "Montessori education 🔍" at bounding box center [228, 165] width 100 height 17
click at [221, 187] on span "Family activities 🔍" at bounding box center [223, 185] width 81 height 17
click at [307, 165] on span "Early childhood education 🔍" at bounding box center [341, 165] width 117 height 17
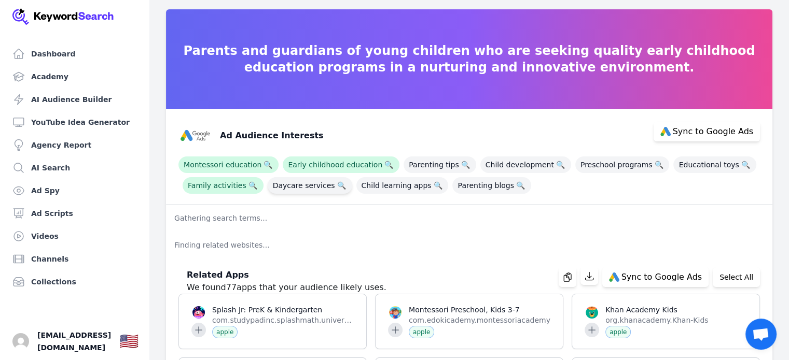
click at [301, 182] on span "Daycare services 🔍" at bounding box center [310, 185] width 85 height 17
click at [389, 183] on span "Child learning apps 🔍" at bounding box center [402, 185] width 92 height 17
click at [422, 165] on span "Parenting tips 🔍" at bounding box center [439, 165] width 72 height 17
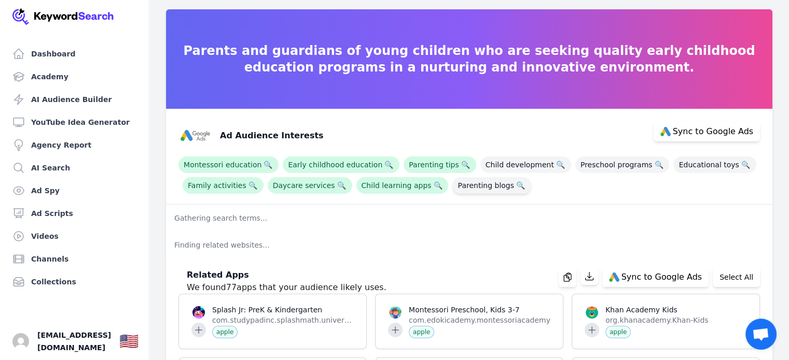
click at [459, 184] on span "Parenting blogs 🔍" at bounding box center [491, 185] width 78 height 17
click at [508, 164] on span "Child development 🔍" at bounding box center [525, 165] width 91 height 17
click at [590, 163] on span "Preschool programs 🔍" at bounding box center [622, 165] width 94 height 17
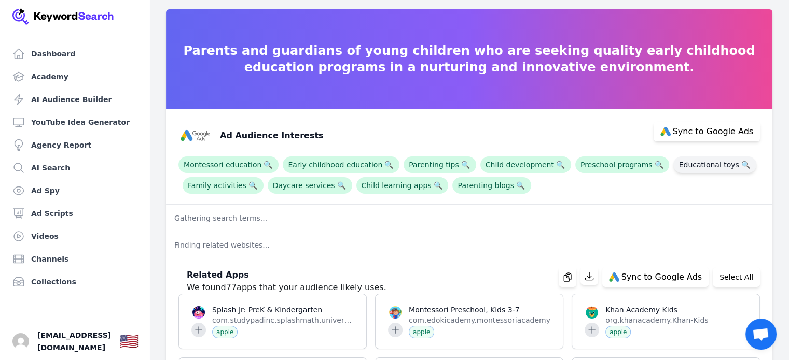
click at [673, 163] on span "Educational toys 🔍" at bounding box center [714, 165] width 82 height 17
click at [714, 130] on span "Sync to Google Ads" at bounding box center [713, 132] width 80 height 8
select select "interestsOrPurchaseIntentions"
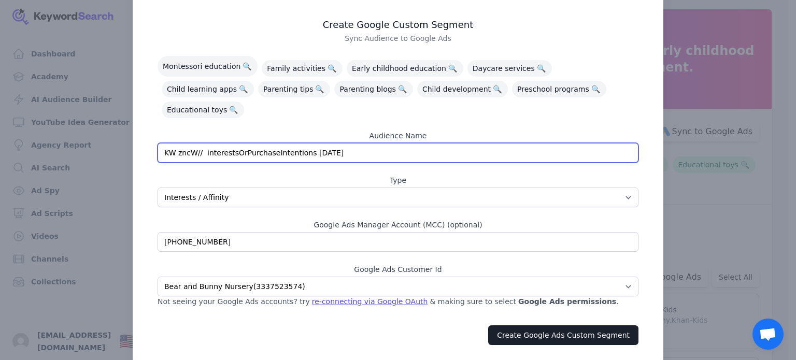
scroll to position [33, 0]
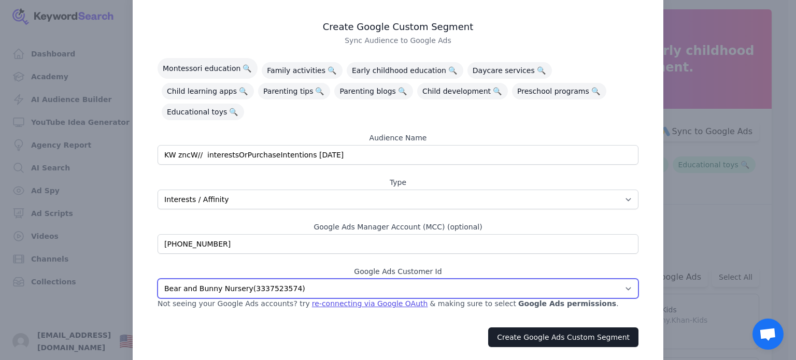
click at [174, 279] on select "Bear and Bunny Nursery ( 3337523574 ) Fairytales Nursery ( 7453798624 ) Purple …" at bounding box center [398, 289] width 481 height 20
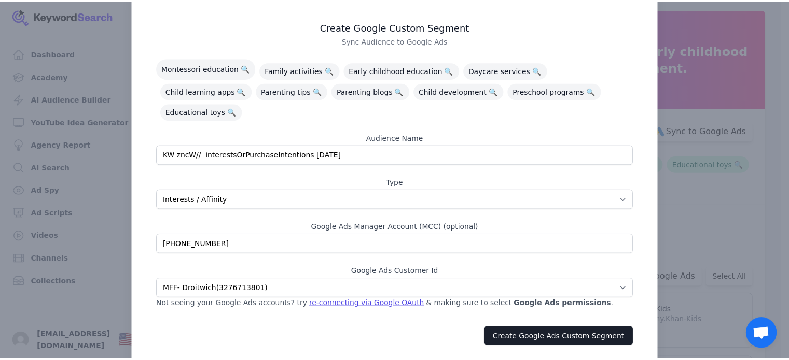
scroll to position [12, 0]
